Goal: Task Accomplishment & Management: Manage account settings

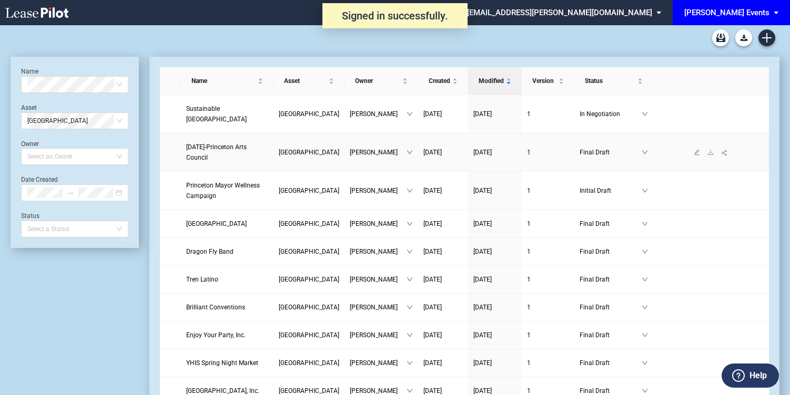
click at [242, 152] on link "[DATE]-Princeton Arts Council" at bounding box center [227, 152] width 82 height 21
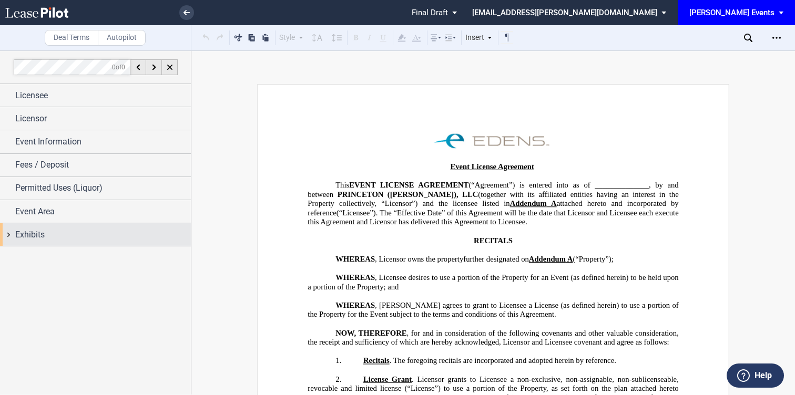
click at [117, 235] on div "Exhibits" at bounding box center [103, 235] width 176 height 13
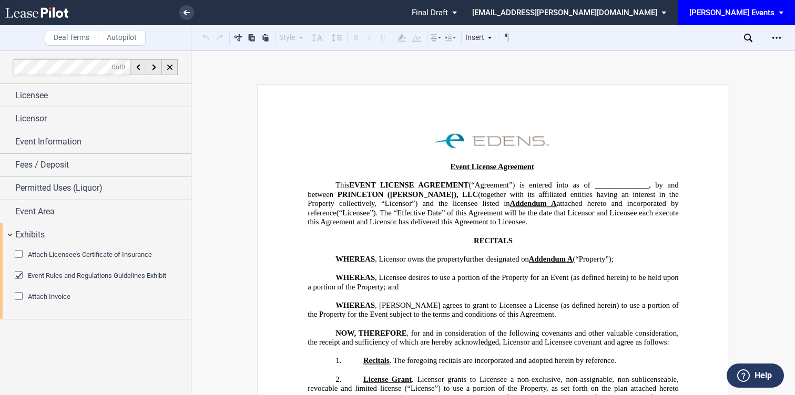
click at [115, 277] on span "Event Rules and Regulations Guidelines Exhibit" at bounding box center [97, 276] width 138 height 8
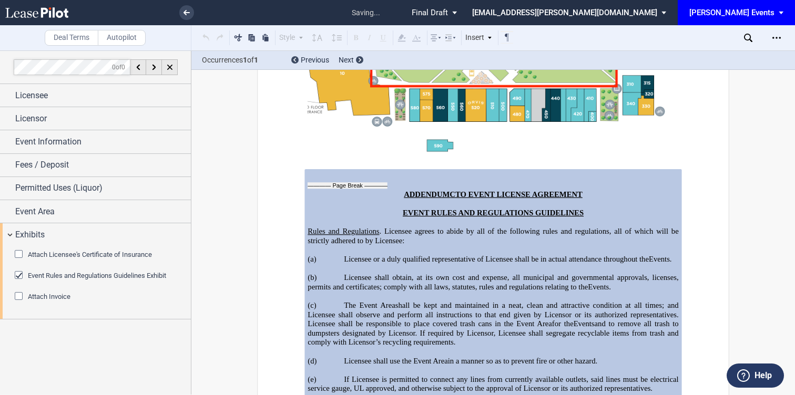
scroll to position [2718, 0]
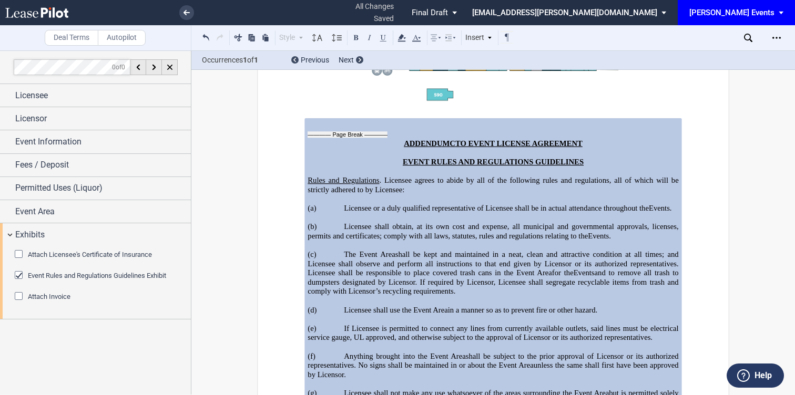
click at [230, 305] on div "Deal Terms Autopilot Style Normal 8pt 9pt 10pt 10.5pt 11pt 12pt 14pt 16pt Norma…" at bounding box center [397, 222] width 795 height 345
click at [243, 307] on div "Deal Terms Autopilot Style Normal 8pt 9pt 10pt 10.5pt 11pt 12pt 14pt 16pt Norma…" at bounding box center [397, 222] width 795 height 345
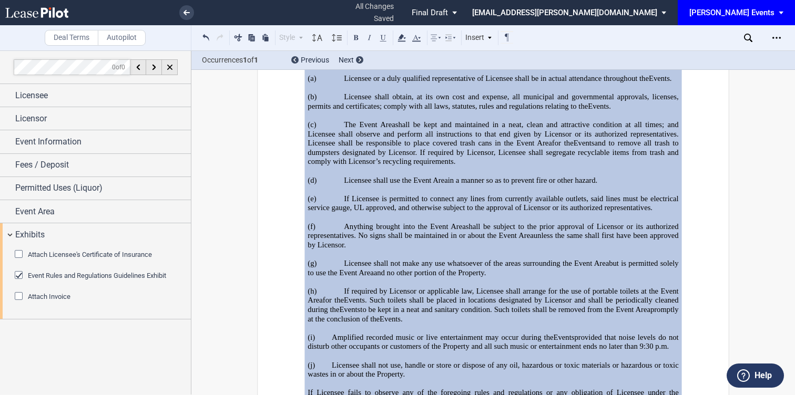
scroll to position [2863, 0]
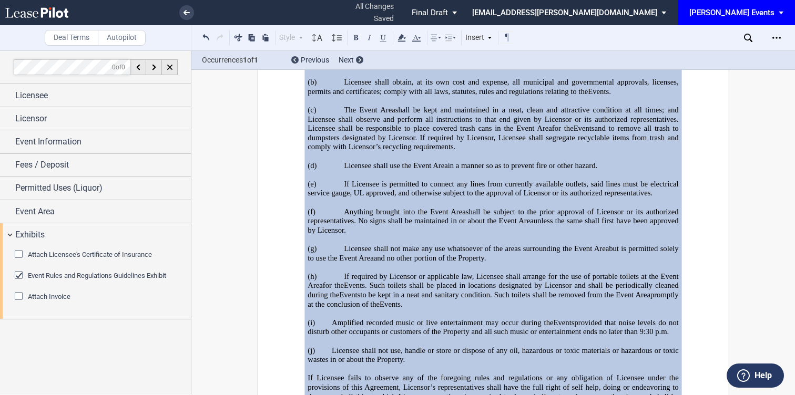
click at [238, 300] on div "Deal Terms Autopilot Style Normal 8pt 9pt 10pt 10.5pt 11pt 12pt 14pt 16pt Norma…" at bounding box center [397, 222] width 795 height 345
click at [223, 308] on div "Deal Terms Autopilot Style Normal 8pt 9pt 10pt 10.5pt 11pt 12pt 14pt 16pt Norma…" at bounding box center [397, 222] width 795 height 345
click at [237, 255] on div "Deal Terms Autopilot Style Normal 8pt 9pt 10pt 10.5pt 11pt 12pt 14pt 16pt Norma…" at bounding box center [397, 222] width 795 height 345
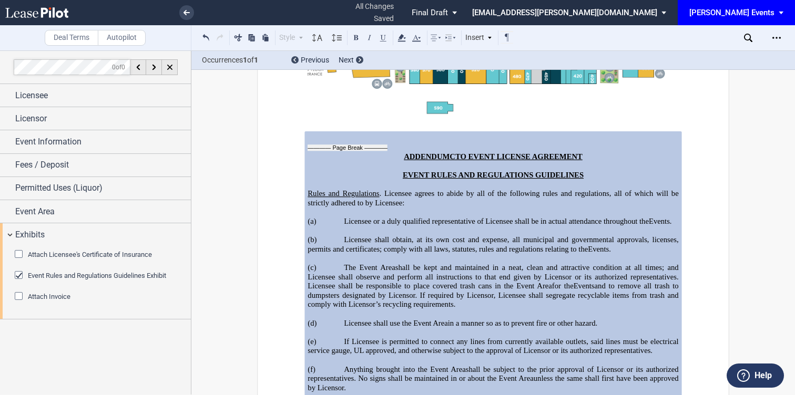
scroll to position [2705, 0]
